Goal: Information Seeking & Learning: Learn about a topic

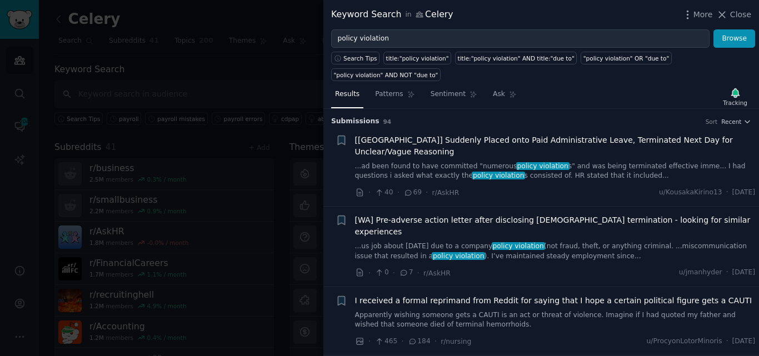
scroll to position [837, 0]
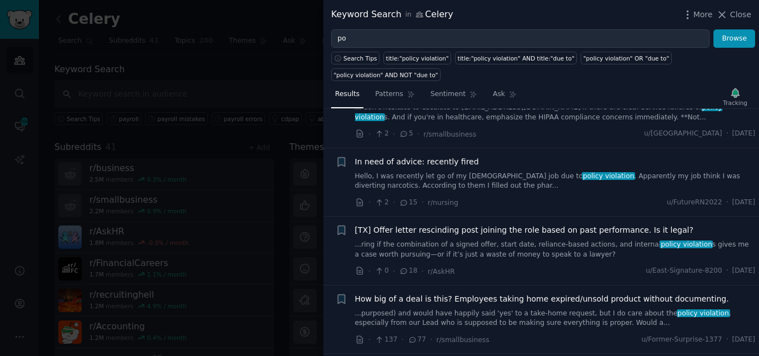
type input "p"
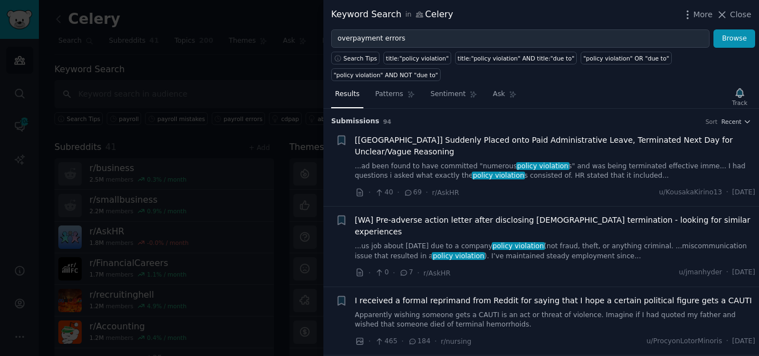
click at [713, 29] on button "Browse" at bounding box center [734, 38] width 42 height 19
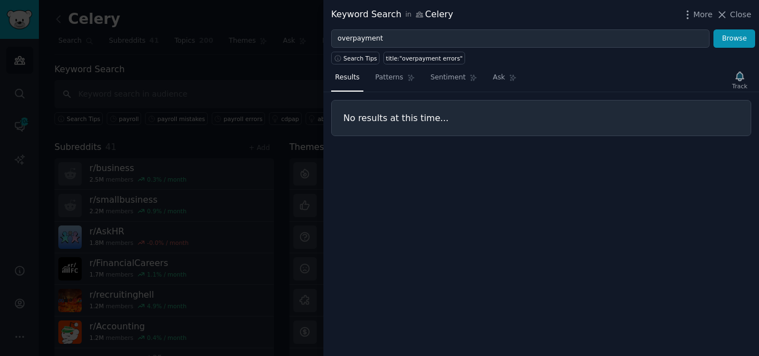
type input "overpayment"
click at [713, 29] on button "Browse" at bounding box center [734, 38] width 42 height 19
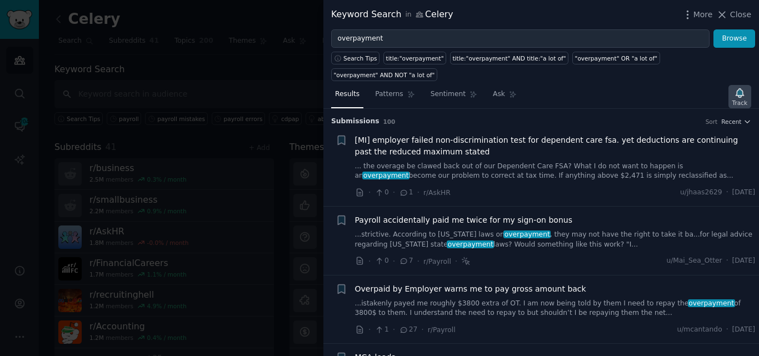
click at [738, 88] on icon "button" at bounding box center [740, 92] width 8 height 9
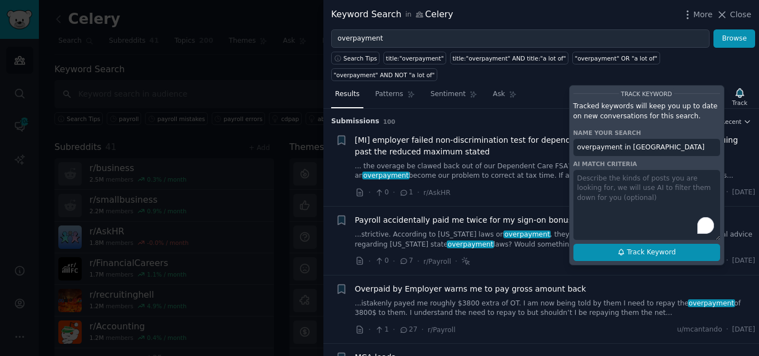
click at [631, 244] on button "Track Keyword" at bounding box center [646, 253] width 147 height 18
type input "overpayment in [GEOGRAPHIC_DATA]"
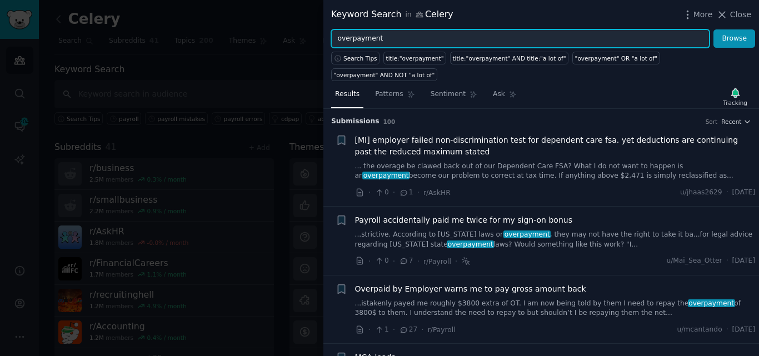
click at [494, 44] on input "overpayment" at bounding box center [520, 38] width 378 height 19
type input "o"
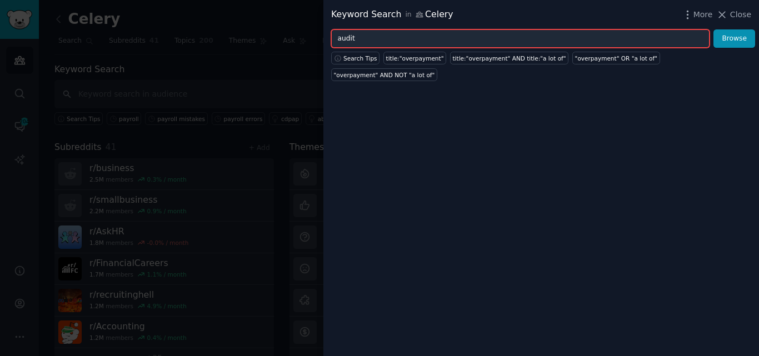
click at [436, 37] on input "audit" at bounding box center [520, 38] width 378 height 19
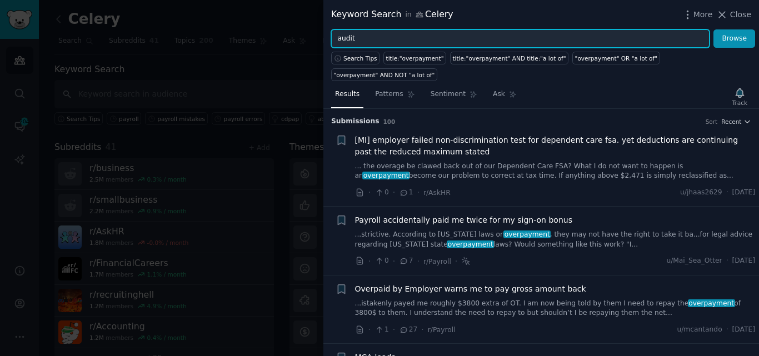
click at [413, 39] on input "audit" at bounding box center [520, 38] width 378 height 19
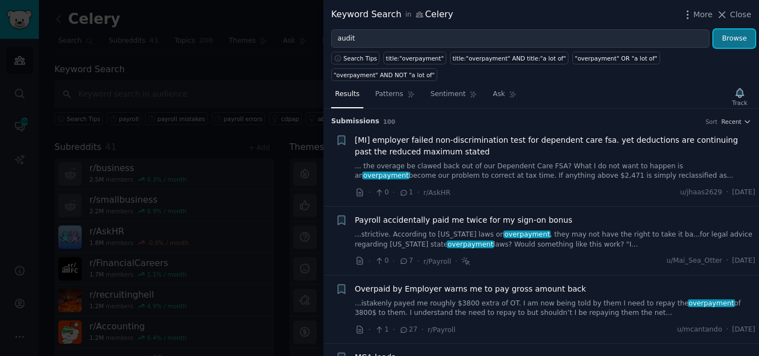
click at [728, 31] on button "Browse" at bounding box center [734, 38] width 42 height 19
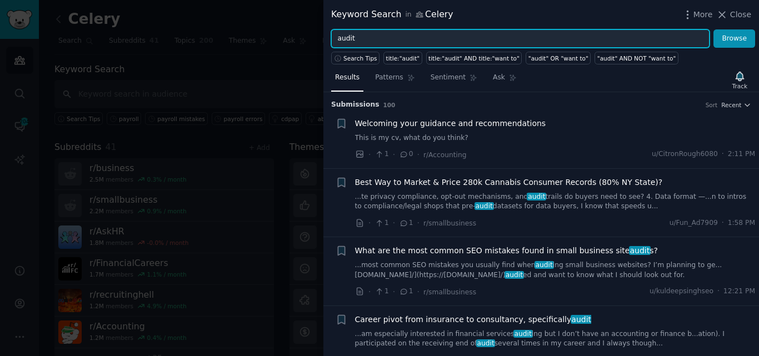
click at [374, 33] on input "audit" at bounding box center [520, 38] width 378 height 19
click at [337, 38] on input "audit" at bounding box center [520, 38] width 378 height 19
click at [356, 37] on input "audit" at bounding box center [520, 38] width 378 height 19
type input "shift differential"
click at [713, 29] on button "Browse" at bounding box center [734, 38] width 42 height 19
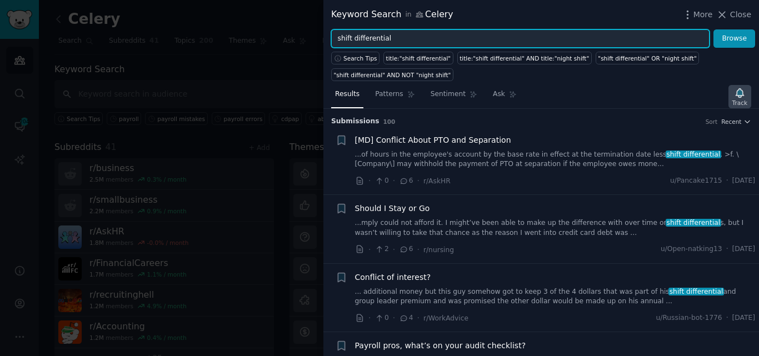
click at [741, 103] on div "Track" at bounding box center [739, 103] width 15 height 8
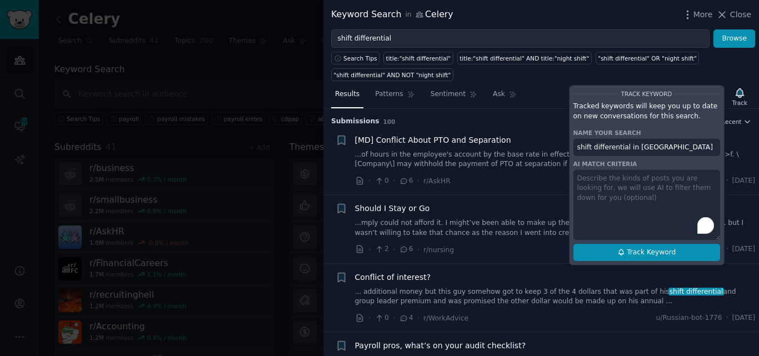
click at [614, 256] on button "Track Keyword" at bounding box center [646, 253] width 147 height 18
type input "shift differential in [GEOGRAPHIC_DATA]"
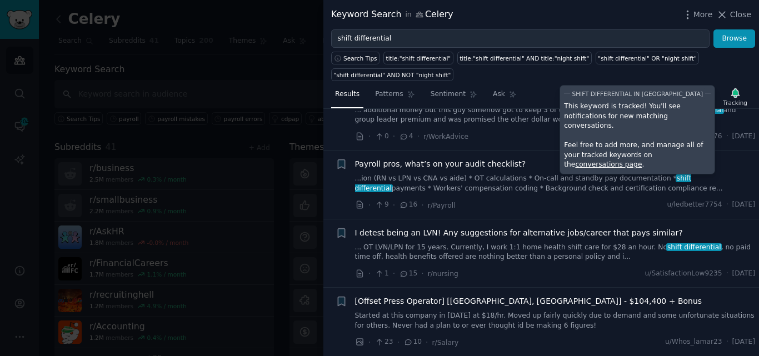
scroll to position [136, 0]
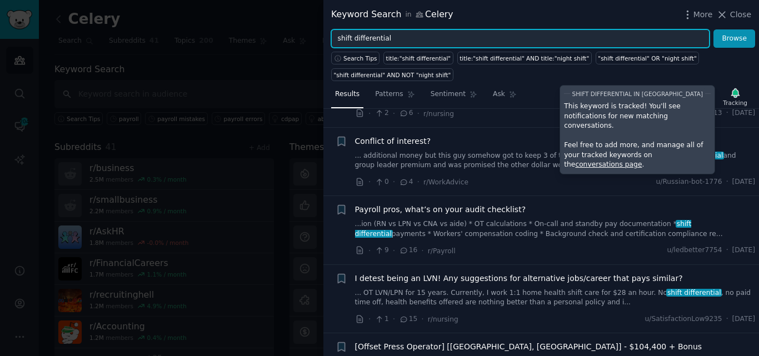
click at [427, 34] on input "shift differential" at bounding box center [520, 38] width 378 height 19
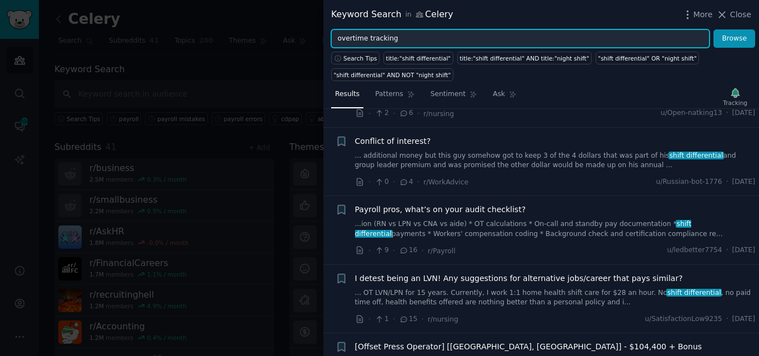
type input "overtime tracking"
click at [713, 29] on button "Browse" at bounding box center [734, 38] width 42 height 19
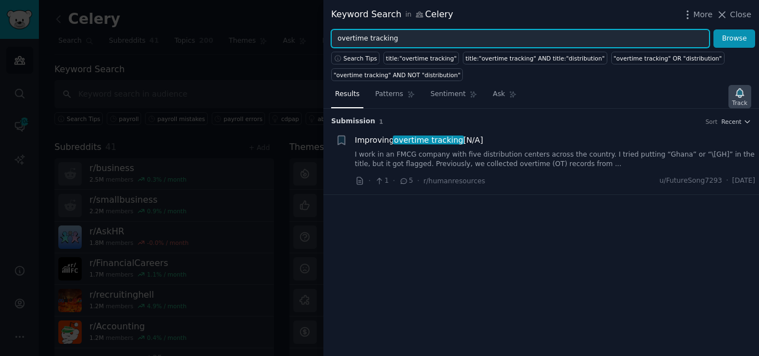
click at [748, 93] on div "Track" at bounding box center [739, 96] width 23 height 23
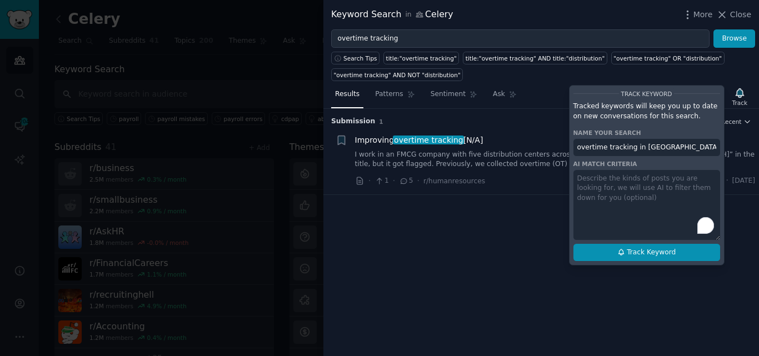
click at [646, 253] on span "Track Keyword" at bounding box center [651, 253] width 49 height 10
type input "overtime tracking in [GEOGRAPHIC_DATA]"
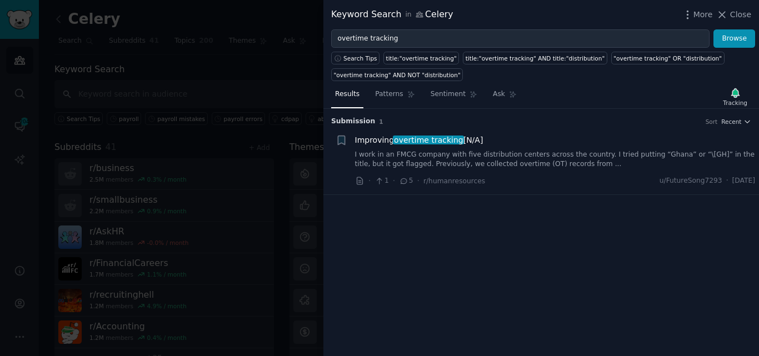
click at [470, 154] on link "I work in an FMCG company with five distribution centers across the country. I …" at bounding box center [555, 159] width 401 height 19
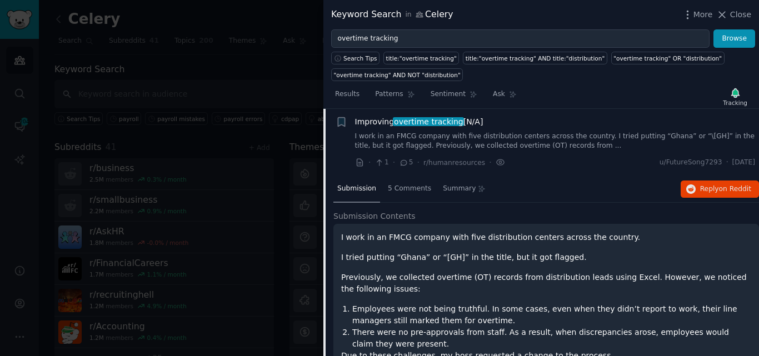
scroll to position [10, 0]
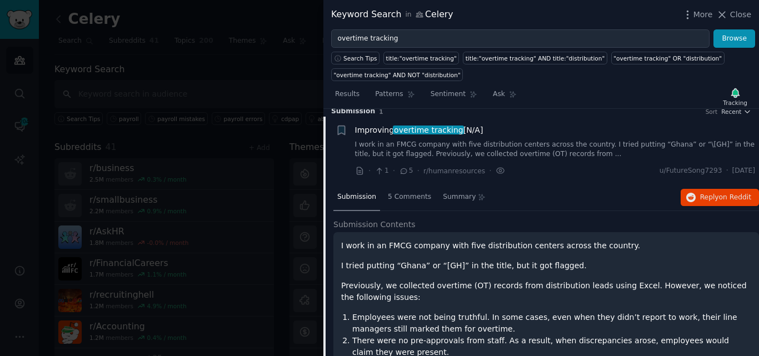
click at [402, 131] on span "overtime tracking" at bounding box center [428, 130] width 71 height 9
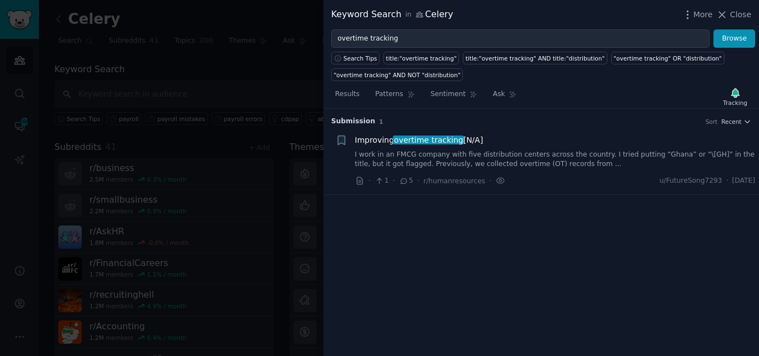
click at [415, 153] on link "I work in an FMCG company with five distribution centers across the country. I …" at bounding box center [555, 159] width 401 height 19
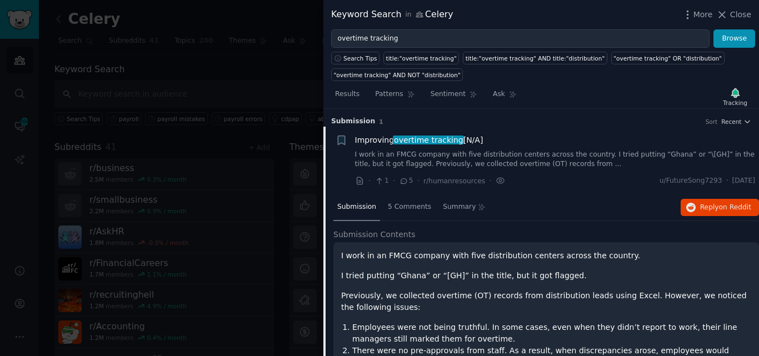
scroll to position [18, 0]
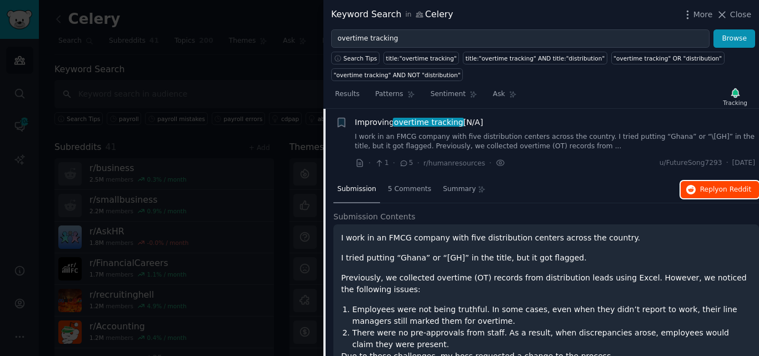
click at [697, 193] on button "Reply on Reddit" at bounding box center [720, 190] width 78 height 18
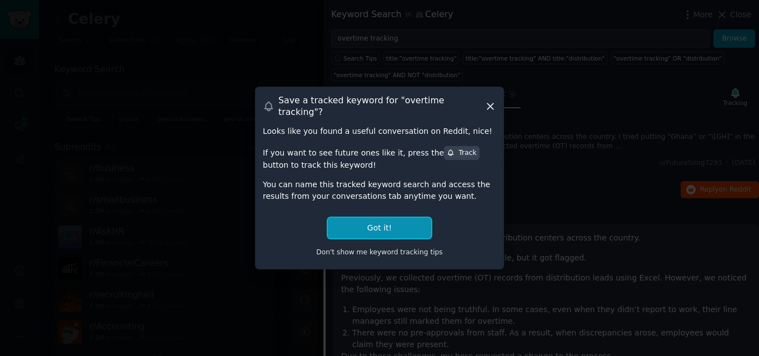
click at [372, 226] on button "Got it!" at bounding box center [379, 228] width 103 height 21
click at [378, 221] on span "Submission Contents" at bounding box center [374, 217] width 82 height 12
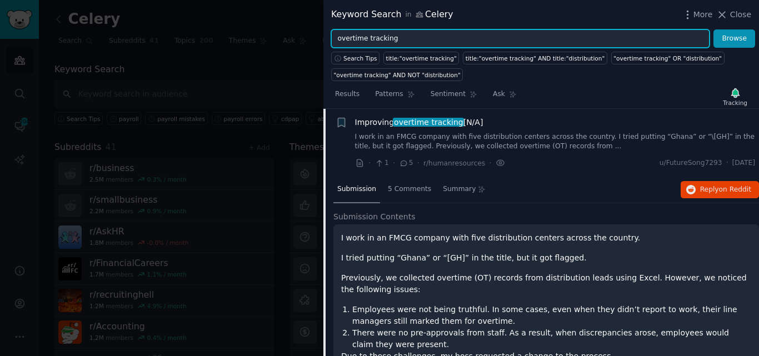
click at [397, 34] on input "overtime tracking" at bounding box center [520, 38] width 378 height 19
type input "o"
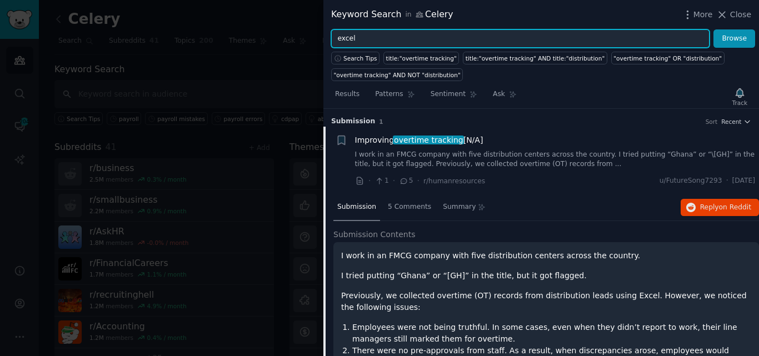
type input "excel"
click at [713, 29] on button "Browse" at bounding box center [734, 38] width 42 height 19
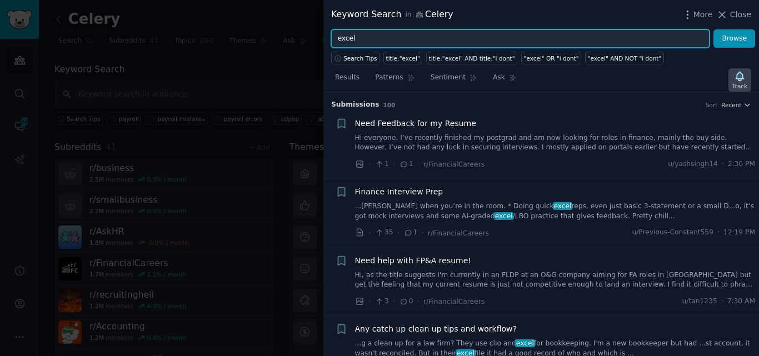
click at [747, 79] on div "Track" at bounding box center [739, 79] width 23 height 23
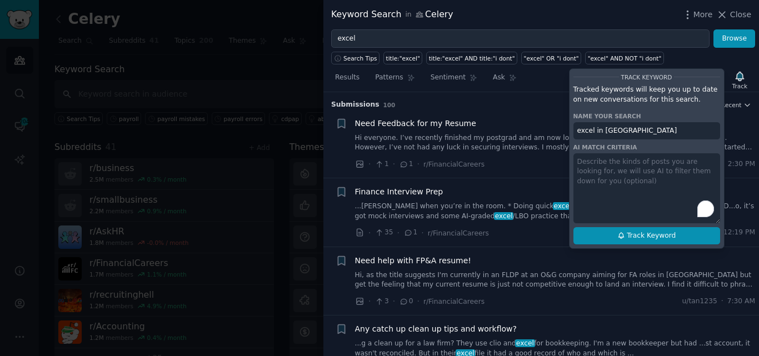
click at [693, 229] on button "Track Keyword" at bounding box center [646, 236] width 147 height 18
type input "excel in [GEOGRAPHIC_DATA]"
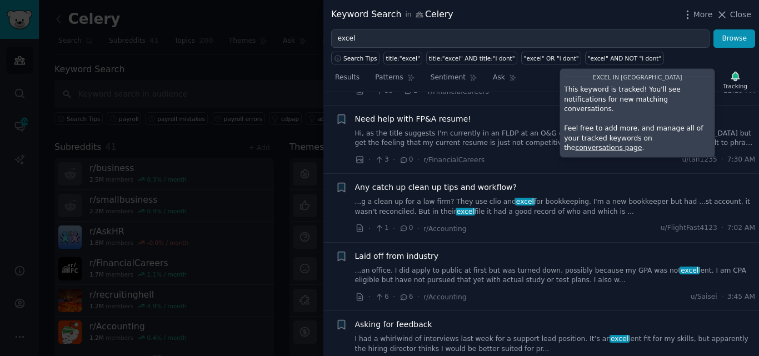
scroll to position [99, 0]
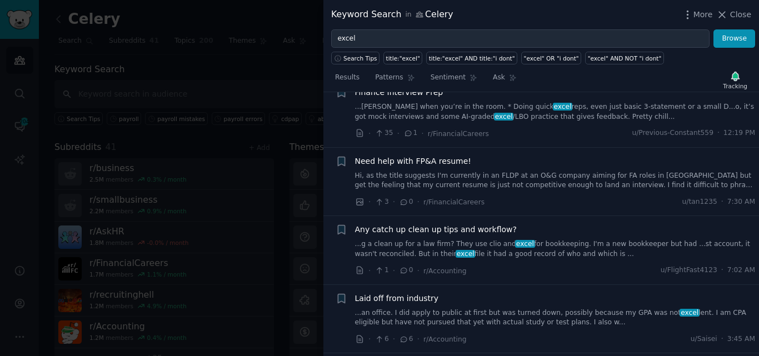
click at [452, 257] on link "...g a clean up for a law firm? They use clio and excel for bookkeeping. I'm a …" at bounding box center [555, 248] width 401 height 19
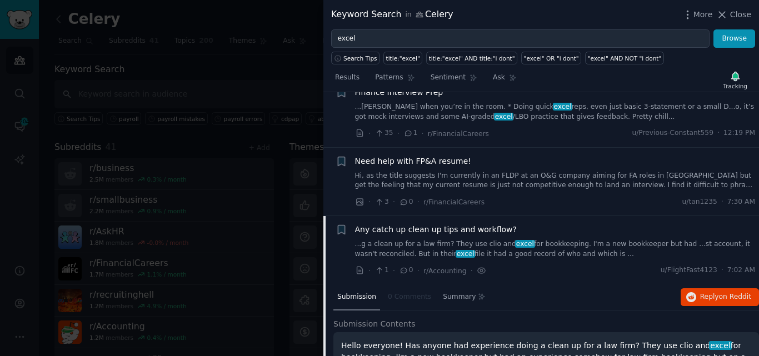
scroll to position [223, 0]
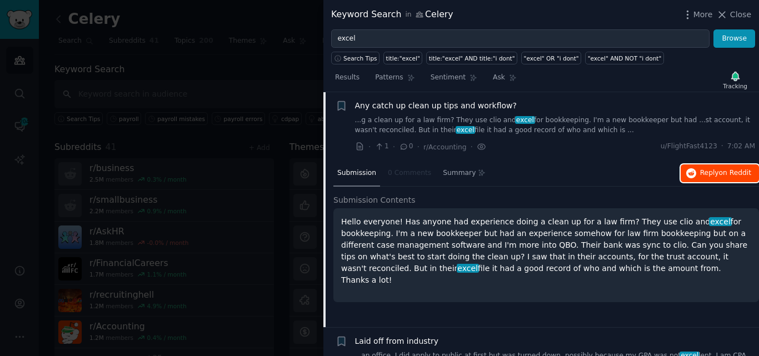
click at [689, 172] on icon "button" at bounding box center [691, 173] width 10 height 10
